Goal: Task Accomplishment & Management: Manage account settings

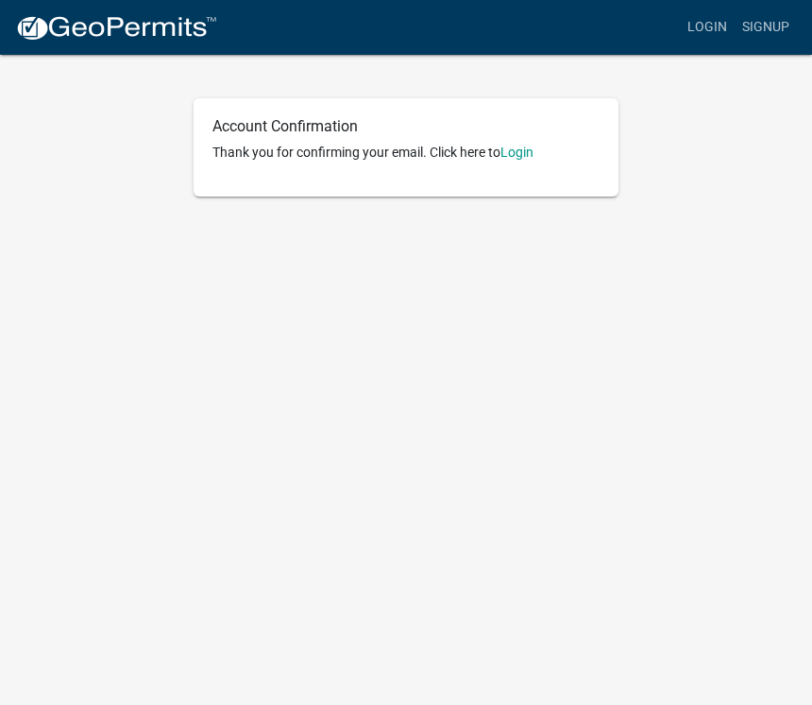
click at [526, 160] on link "Login" at bounding box center [517, 152] width 33 height 15
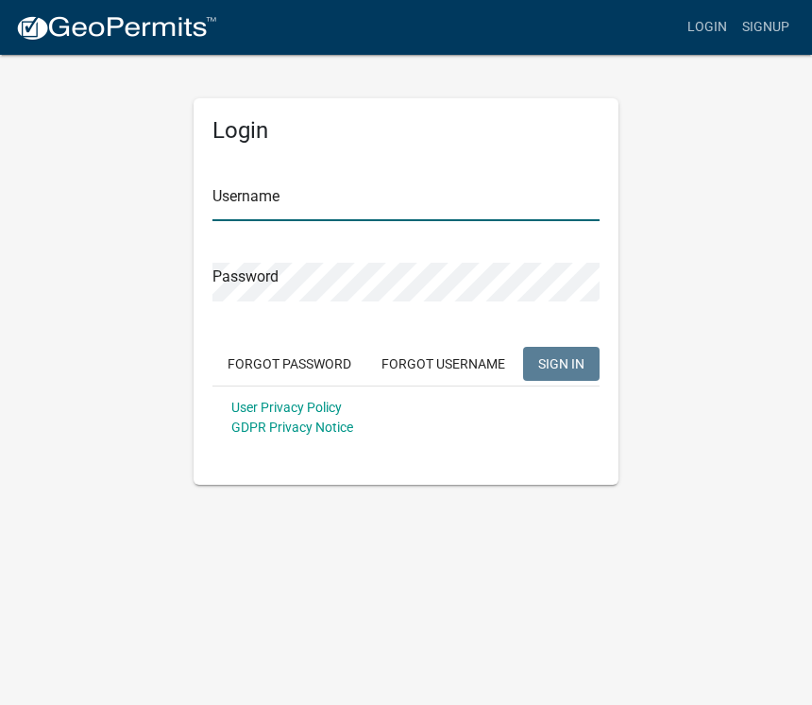
click at [376, 193] on input "Username" at bounding box center [406, 201] width 387 height 39
type input "W"
type input "woodchuck"
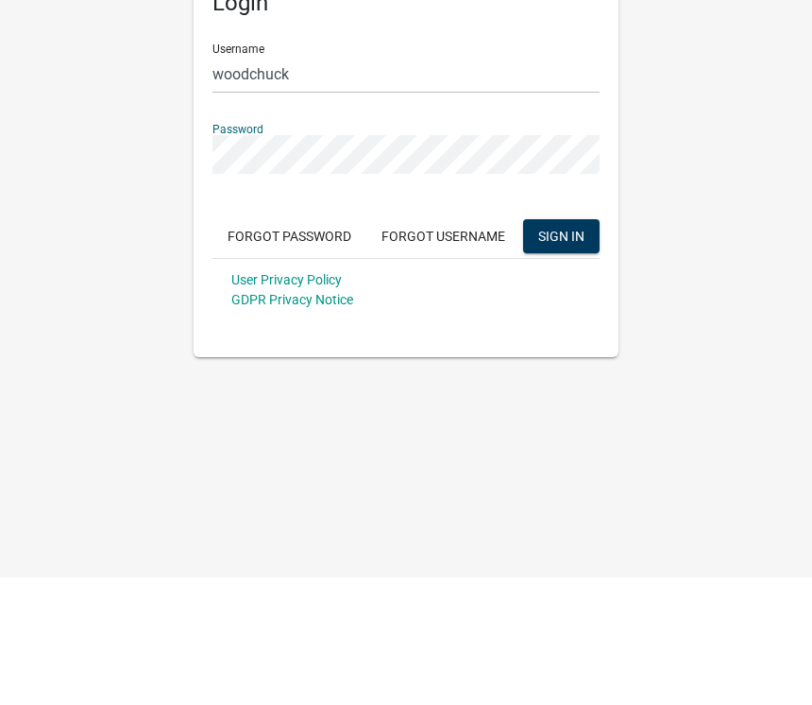
click at [585, 347] on button "SIGN IN" at bounding box center [561, 364] width 77 height 34
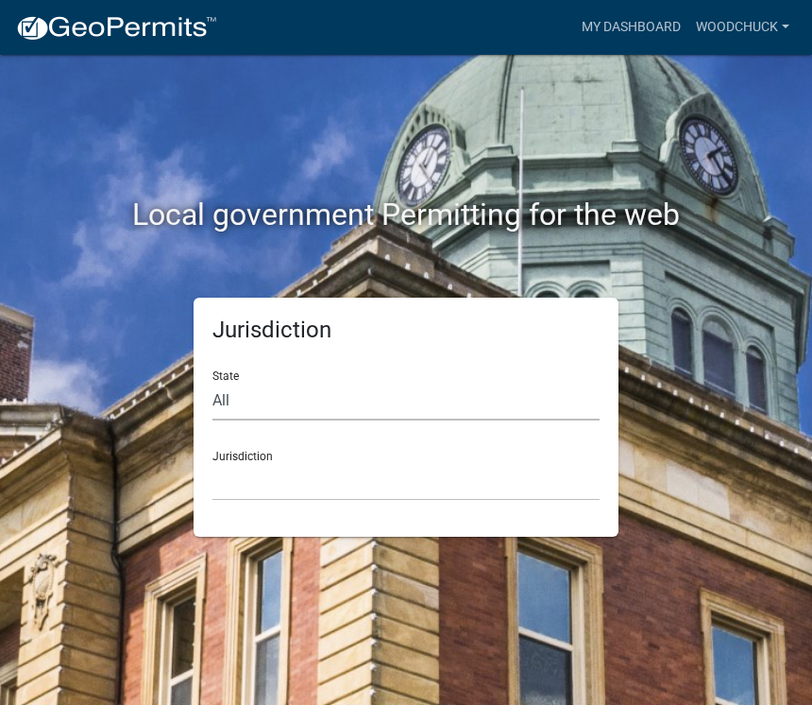
click at [280, 403] on select "All [US_STATE] [US_STATE] [US_STATE] [US_STATE] [US_STATE] [US_STATE] [US_STATE…" at bounding box center [406, 401] width 387 height 39
click at [281, 404] on select "All [US_STATE] [US_STATE] [US_STATE] [US_STATE] [US_STATE] [US_STATE] [US_STATE…" at bounding box center [406, 401] width 387 height 39
select select "[US_STATE]"
click at [340, 490] on select "[GEOGRAPHIC_DATA], [US_STATE] [GEOGRAPHIC_DATA], [US_STATE] [GEOGRAPHIC_DATA], …" at bounding box center [406, 481] width 387 height 39
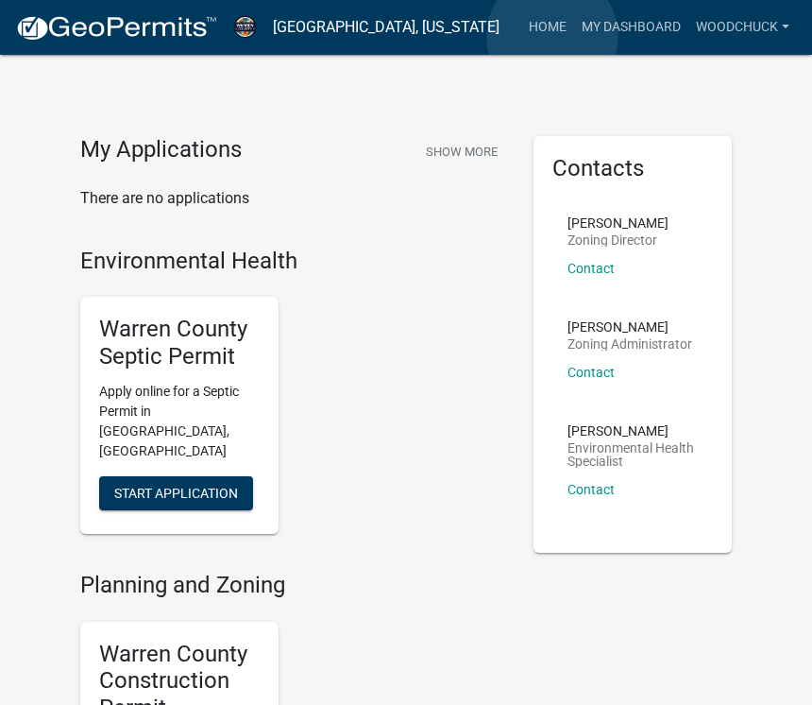
click at [553, 37] on link "Home" at bounding box center [548, 27] width 53 height 36
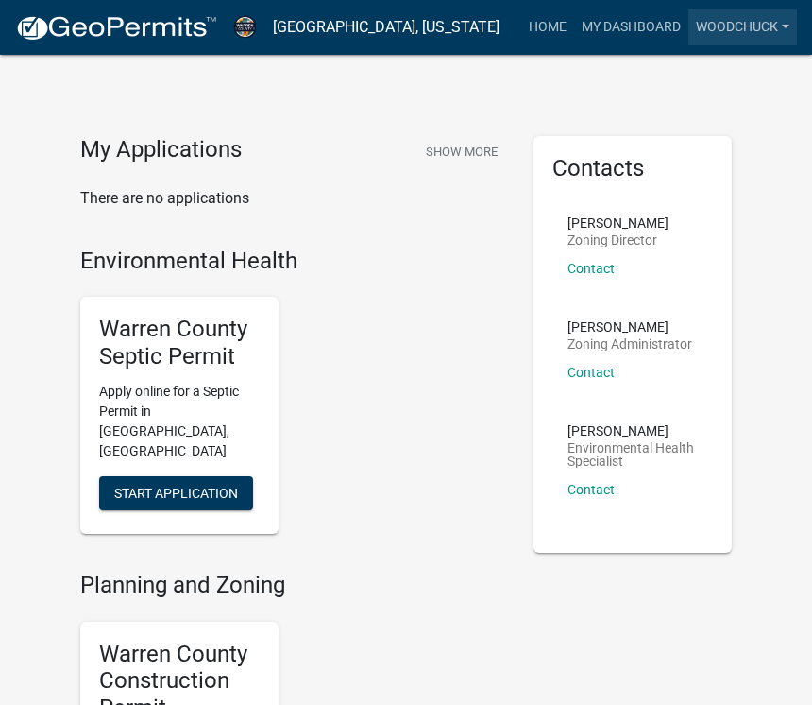
click at [763, 38] on link "woodchuck" at bounding box center [743, 27] width 109 height 36
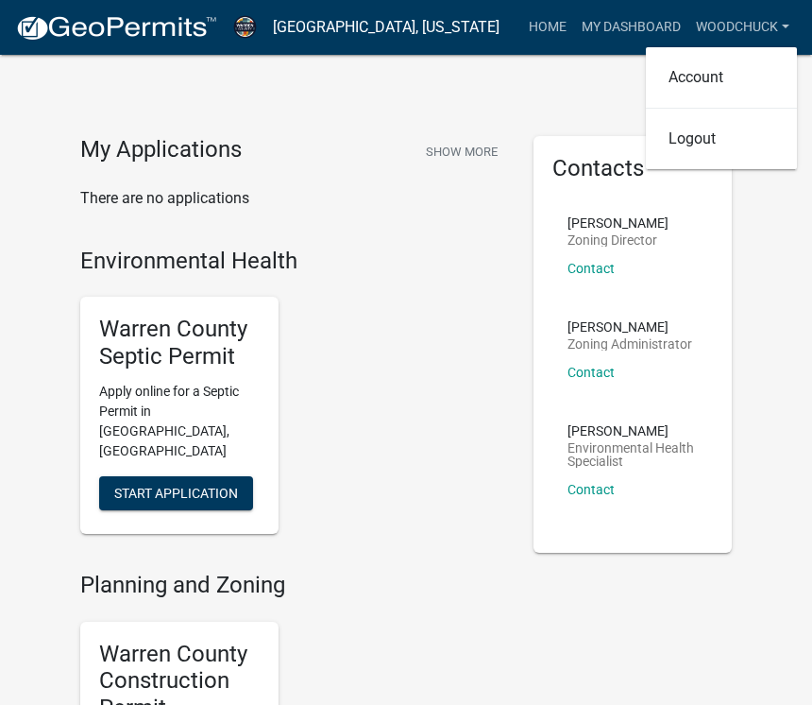
click at [796, 281] on div "My Applications Show More There are no applications Environmental Health Warren…" at bounding box center [406, 696] width 812 height 1392
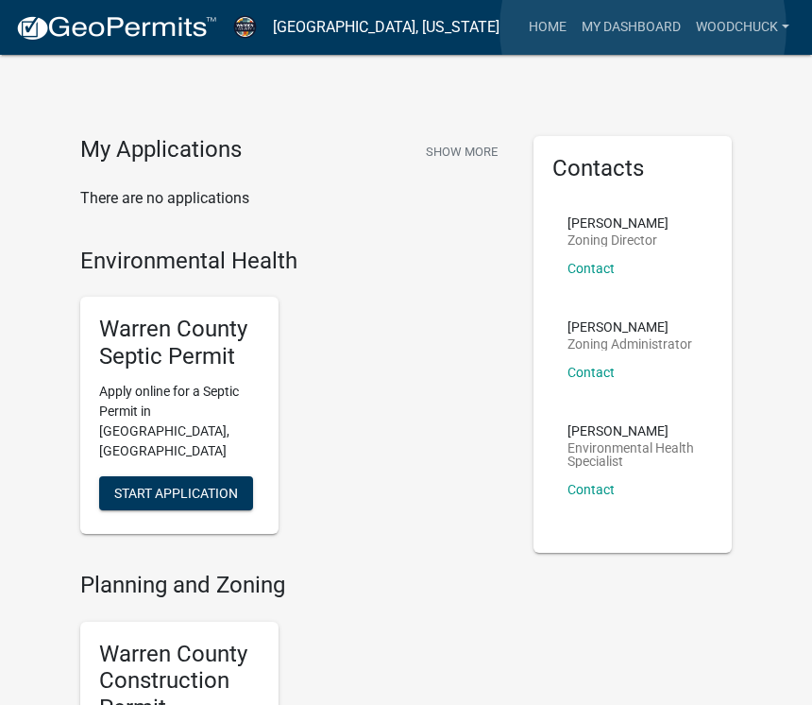
click at [644, 29] on link "My Dashboard" at bounding box center [631, 27] width 114 height 36
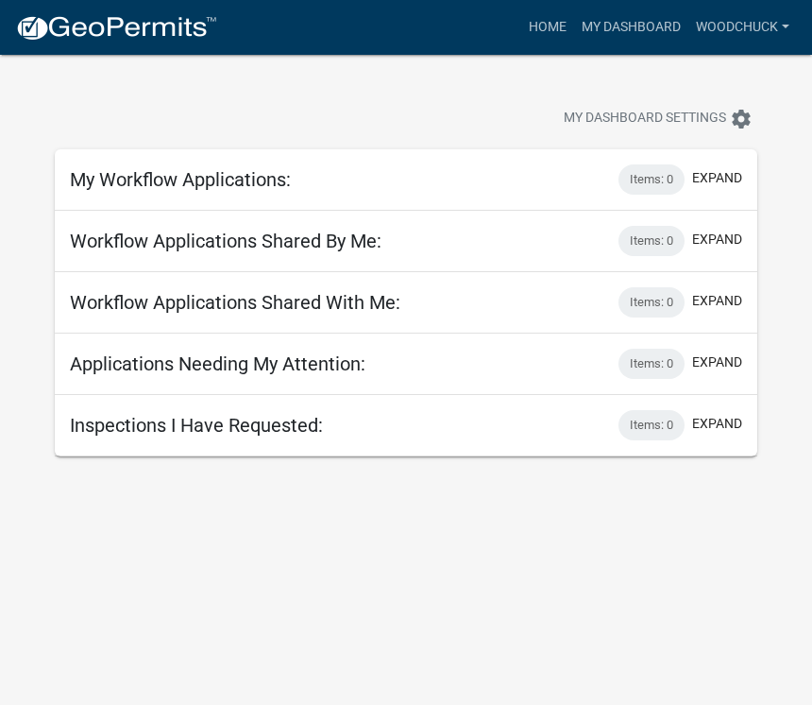
click at [348, 368] on h5 "Applications Needing My Attention:" at bounding box center [218, 363] width 296 height 23
click at [728, 371] on button "expand" at bounding box center [718, 362] width 50 height 20
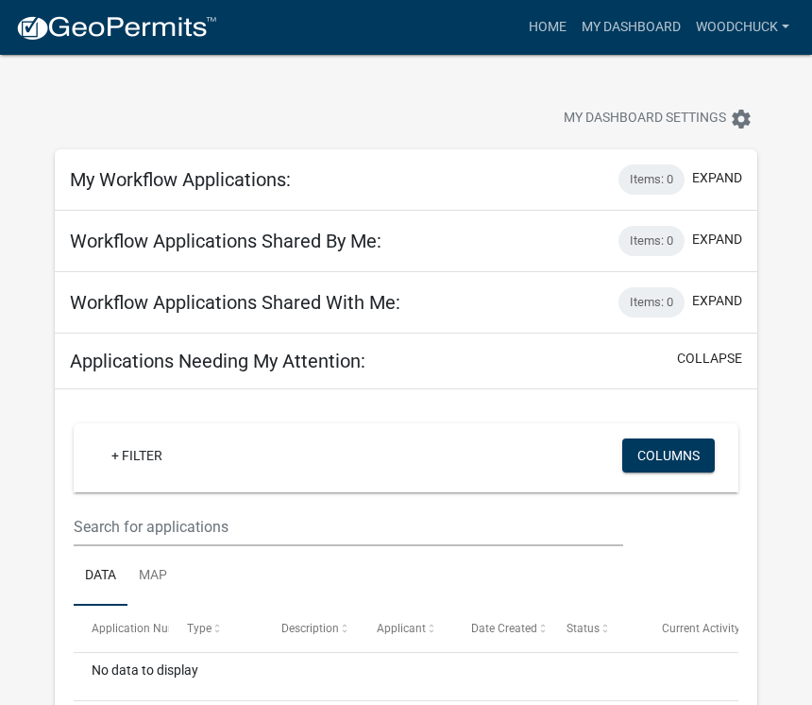
click at [211, 467] on div "+ Filter" at bounding box center [298, 457] width 432 height 39
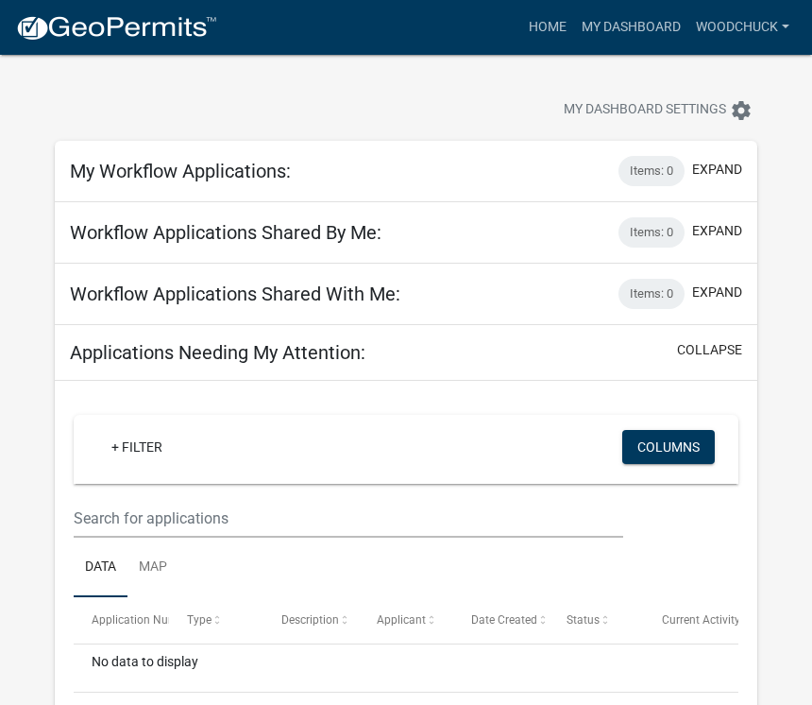
scroll to position [94, 0]
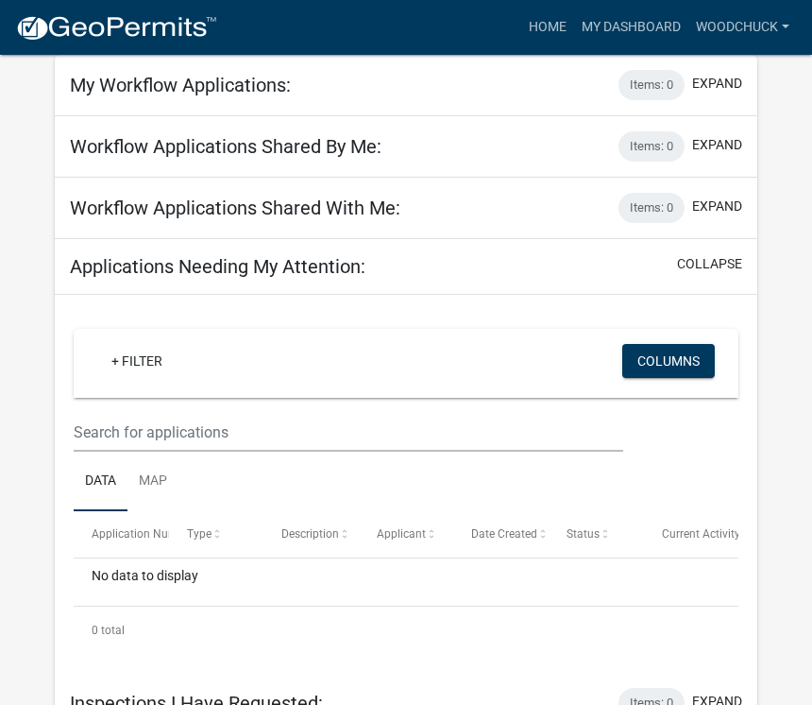
click at [323, 539] on span "Description" at bounding box center [311, 533] width 58 height 13
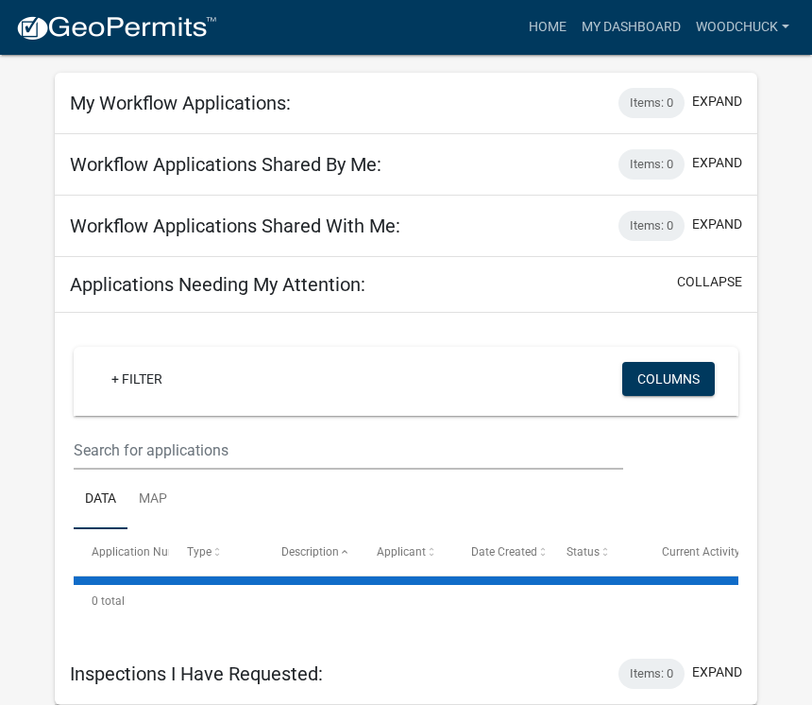
scroll to position [47, 0]
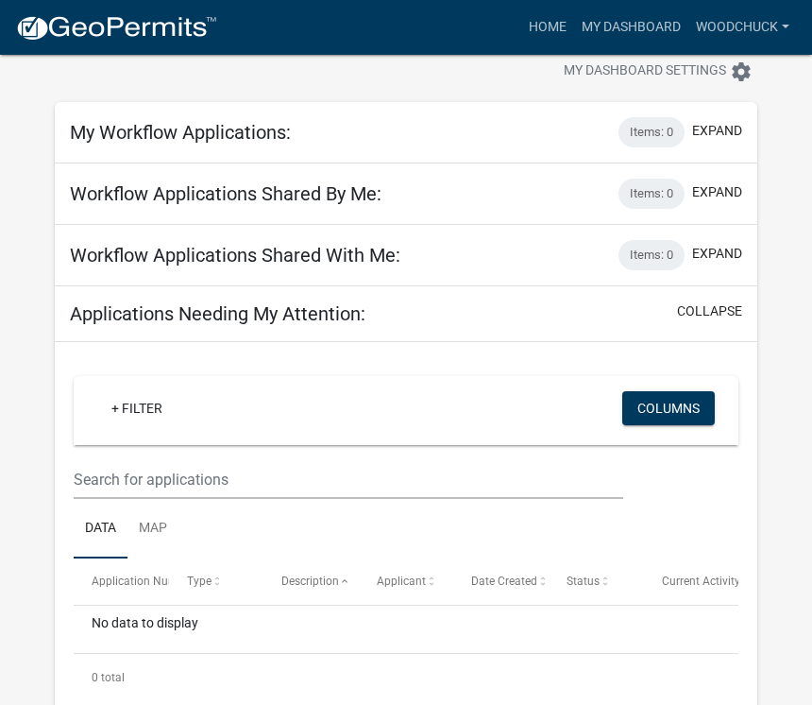
click at [669, 85] on button "My Dashboard Settings settings" at bounding box center [658, 71] width 219 height 37
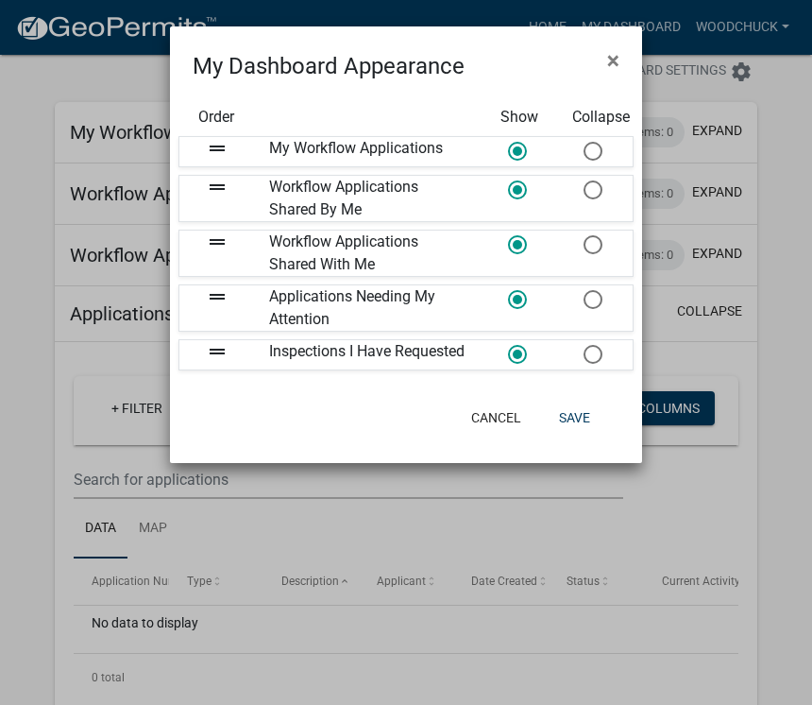
click at [617, 72] on span "×" at bounding box center [613, 60] width 12 height 26
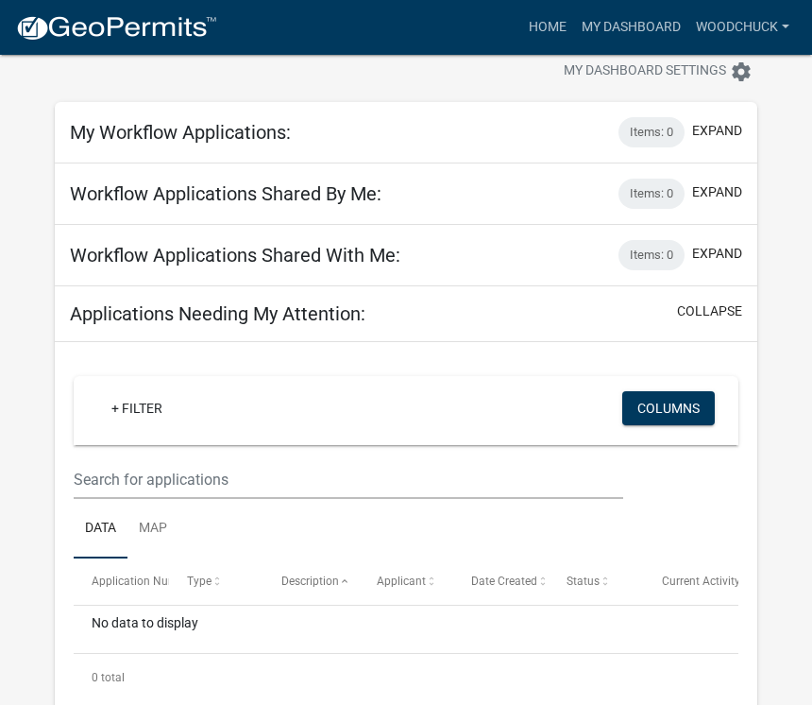
click at [292, 149] on div "My Workflow Applications: Items: 0 expand" at bounding box center [406, 132] width 703 height 61
click at [549, 33] on link "Home" at bounding box center [548, 27] width 53 height 36
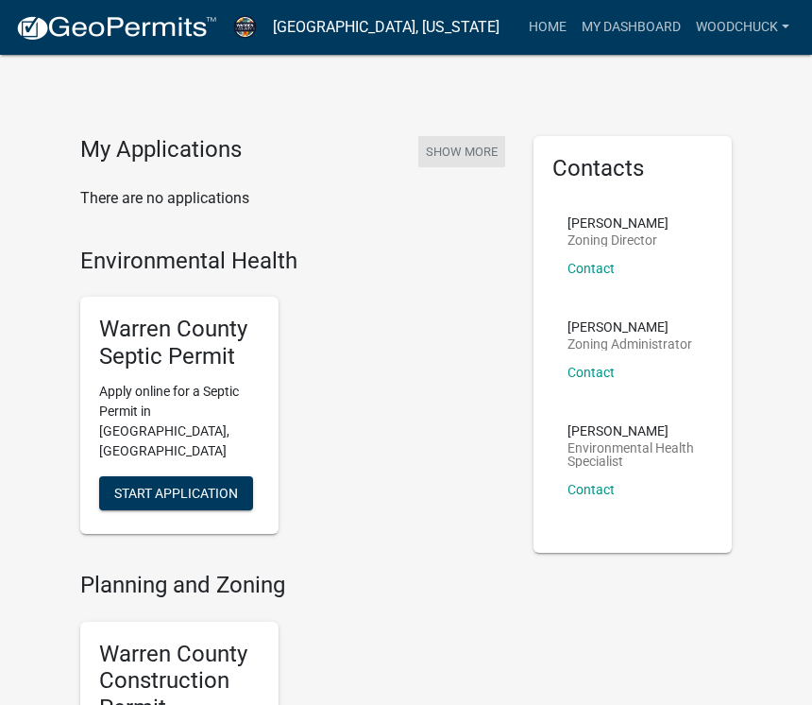
click at [473, 162] on button "Show More" at bounding box center [462, 151] width 87 height 31
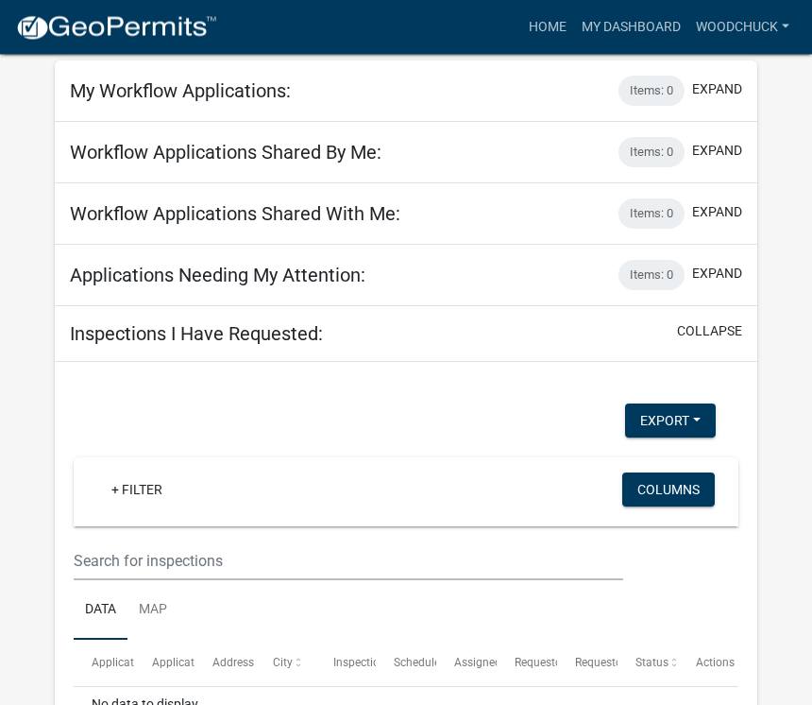
scroll to position [99, 0]
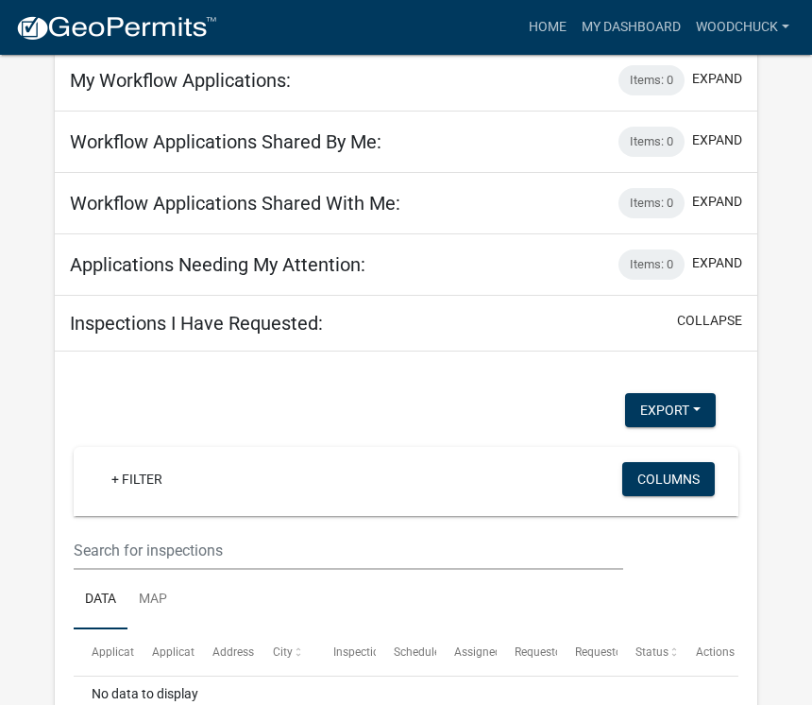
click at [795, 27] on link "woodchuck" at bounding box center [743, 27] width 109 height 36
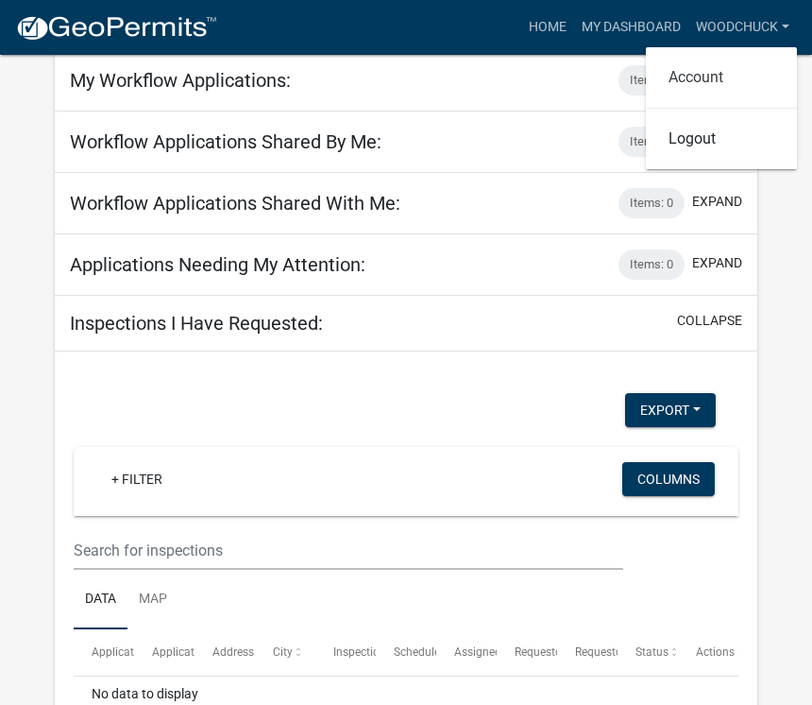
click at [741, 83] on link "Account" at bounding box center [721, 77] width 151 height 45
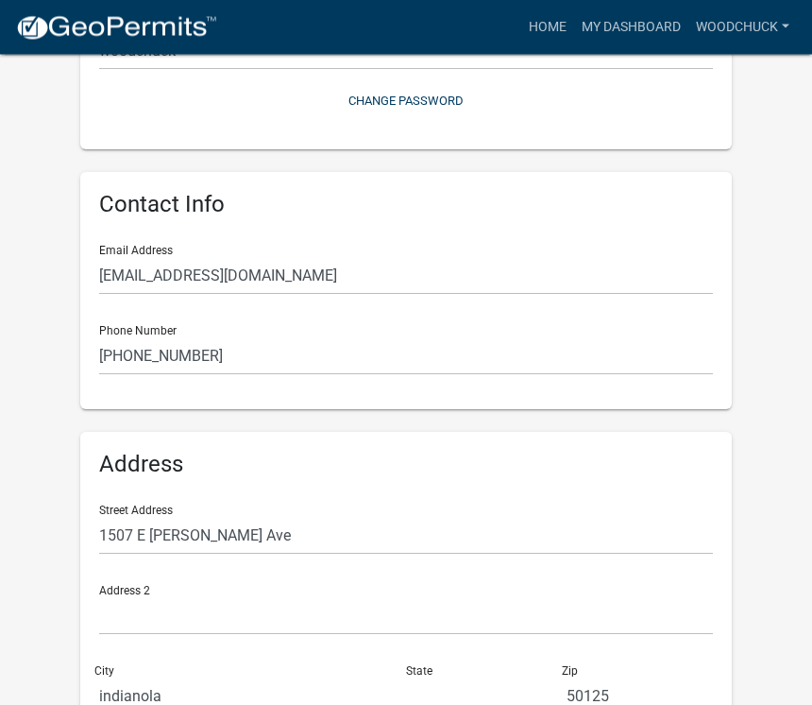
scroll to position [363, 0]
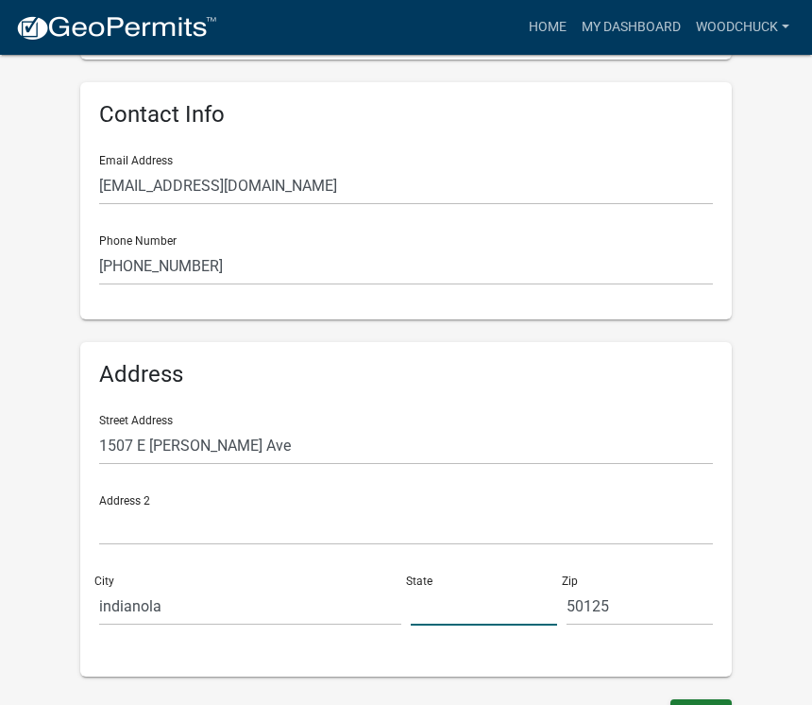
click at [449, 606] on input "text" at bounding box center [484, 606] width 146 height 39
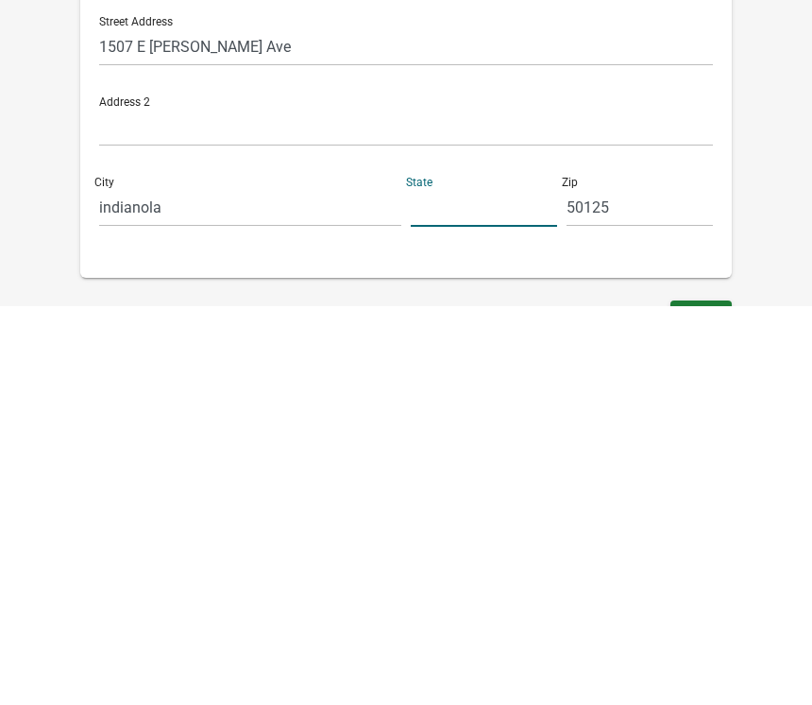
type input "IA"
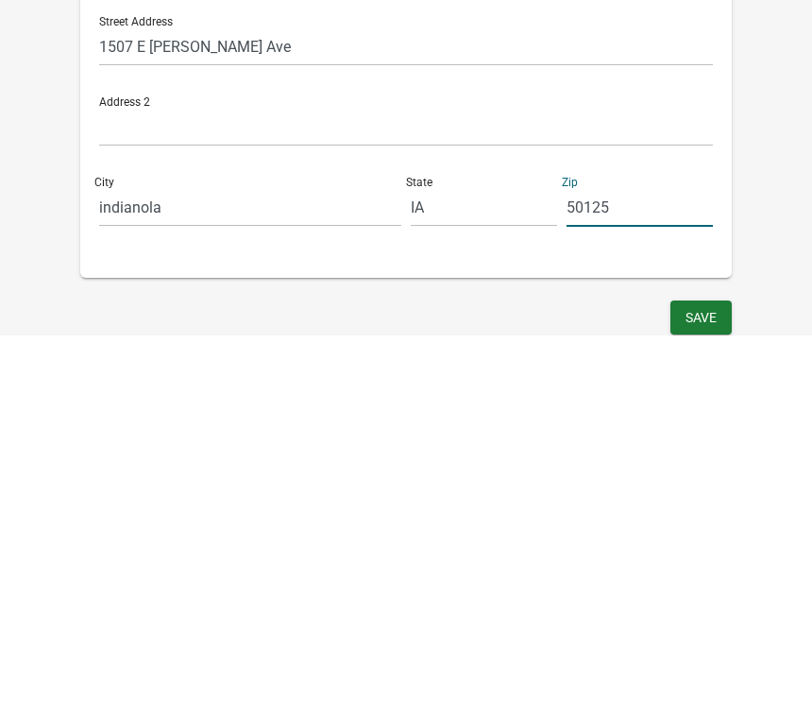
click at [713, 670] on button "Save" at bounding box center [701, 687] width 61 height 34
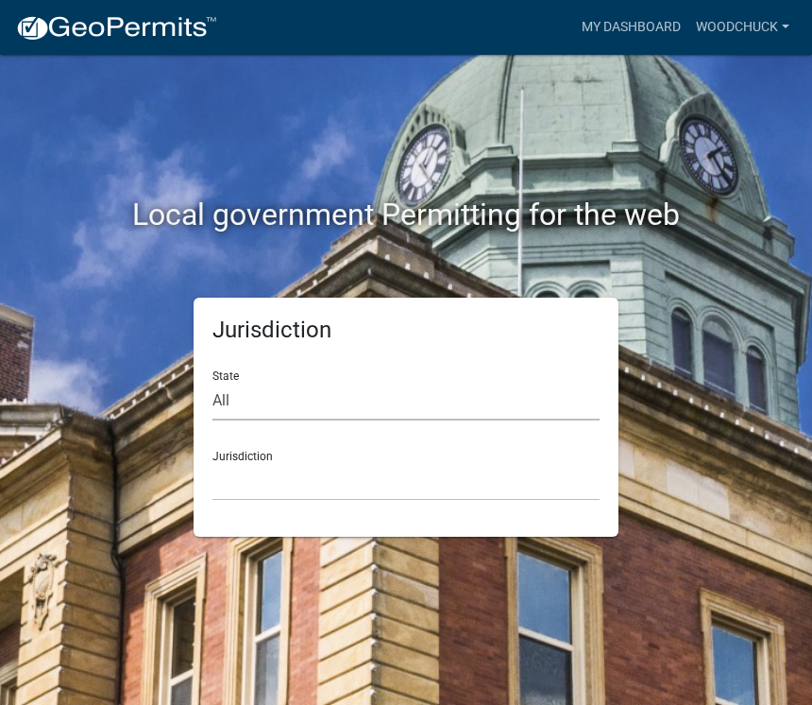
click at [346, 399] on select "All [US_STATE] [US_STATE] [US_STATE] [US_STATE] [US_STATE] [US_STATE] [US_STATE…" at bounding box center [406, 401] width 387 height 39
click at [299, 404] on select "All [US_STATE] [US_STATE] [US_STATE] [US_STATE] [US_STATE] [US_STATE] [US_STATE…" at bounding box center [406, 401] width 387 height 39
select select "[US_STATE]"
click at [350, 469] on select "[GEOGRAPHIC_DATA], [US_STATE] [GEOGRAPHIC_DATA], [US_STATE] [GEOGRAPHIC_DATA], …" at bounding box center [406, 481] width 387 height 39
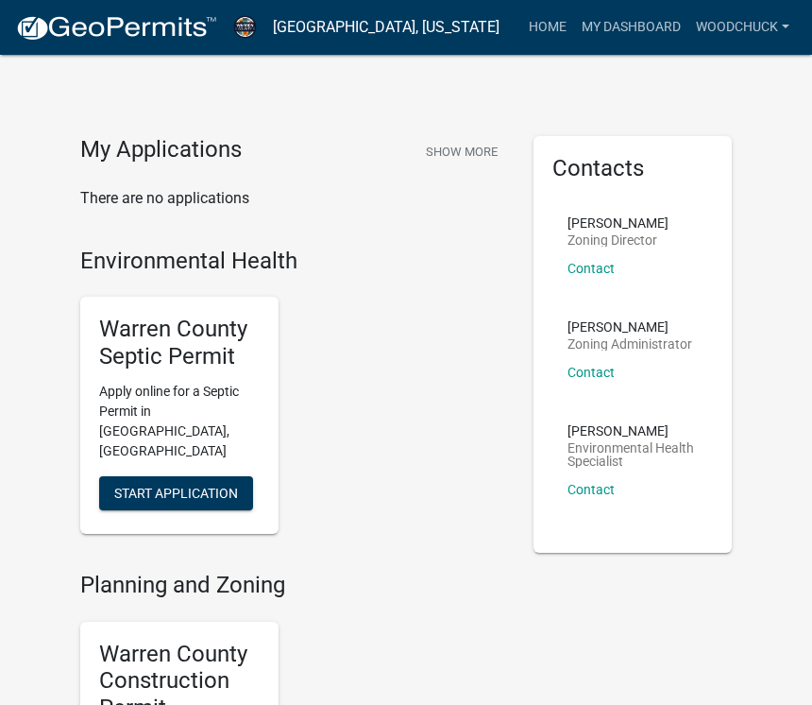
click at [204, 153] on h4 "My Applications" at bounding box center [161, 150] width 162 height 28
click at [154, 25] on img at bounding box center [116, 28] width 202 height 28
click at [611, 486] on link "Contact" at bounding box center [591, 489] width 47 height 15
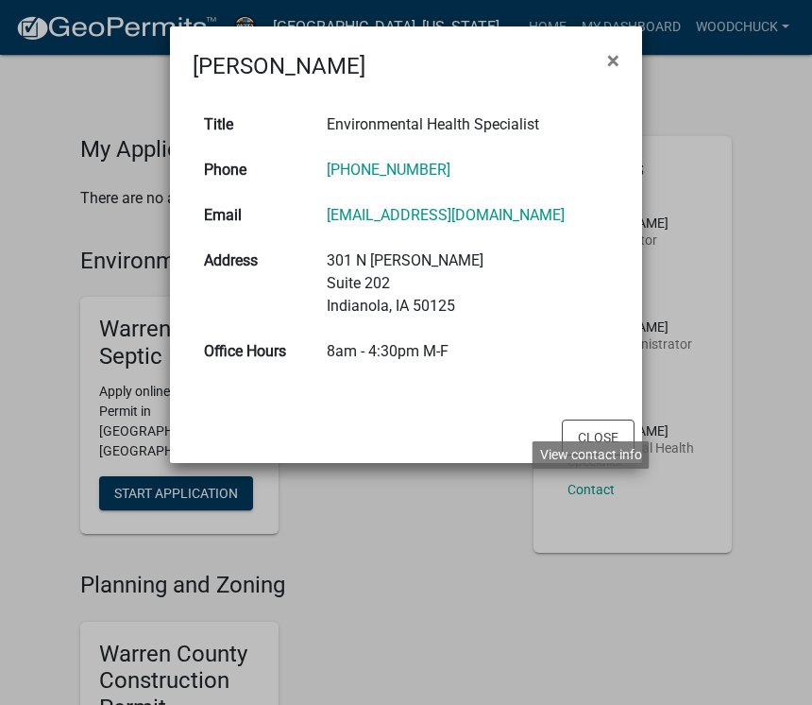
click at [610, 70] on span "×" at bounding box center [613, 60] width 12 height 26
